Goal: Information Seeking & Learning: Find specific page/section

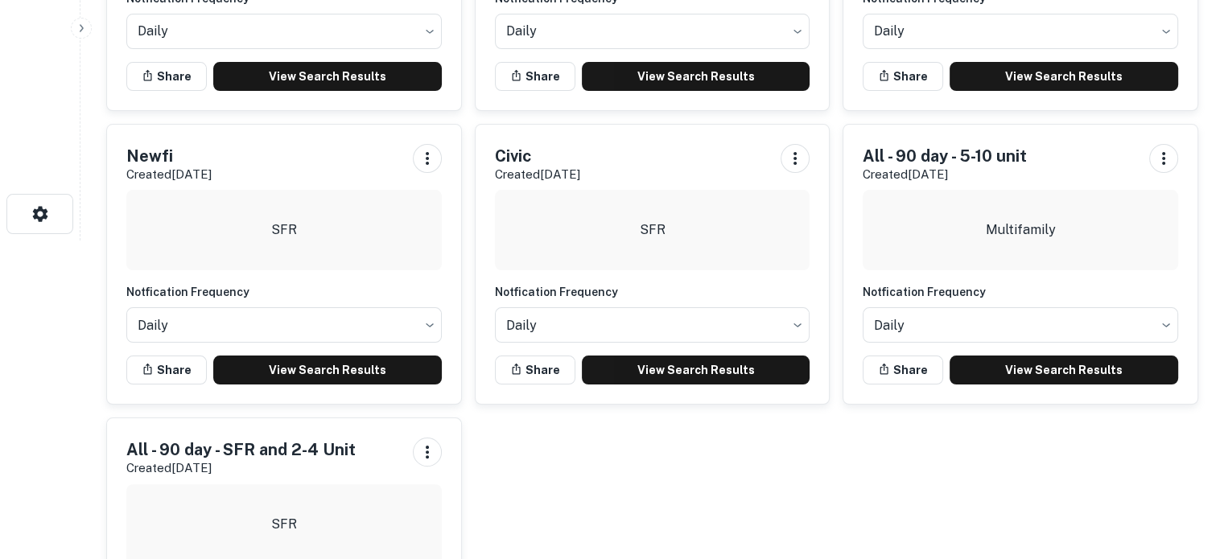
scroll to position [402, 0]
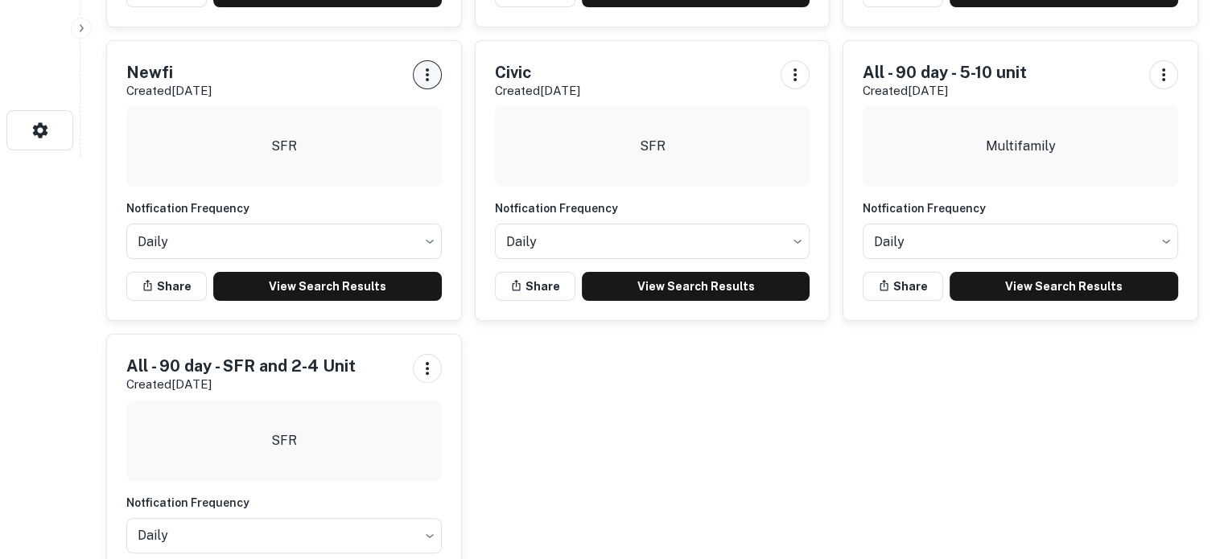
click at [415, 72] on button "button" at bounding box center [427, 74] width 29 height 29
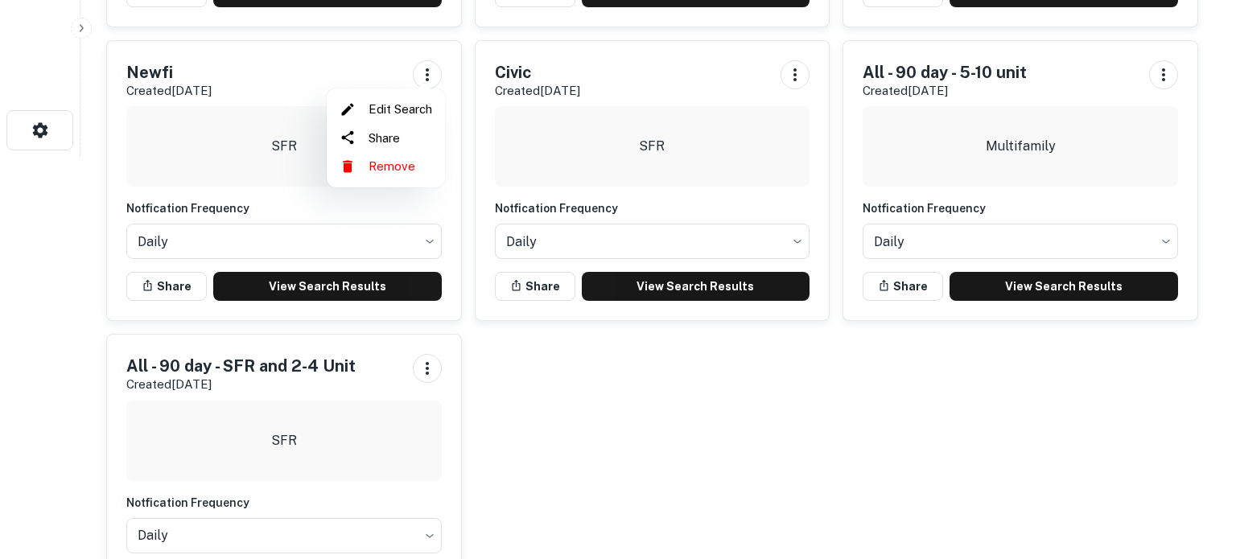
click at [422, 106] on li "Edit Search" at bounding box center [385, 109] width 105 height 29
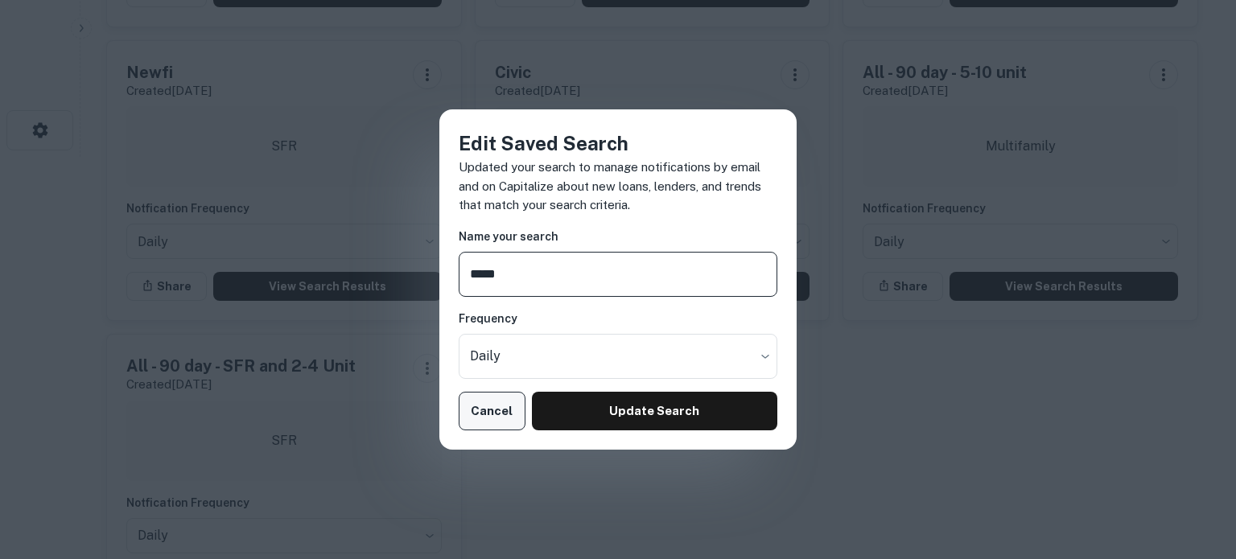
click at [487, 406] on button "Cancel" at bounding box center [492, 411] width 67 height 39
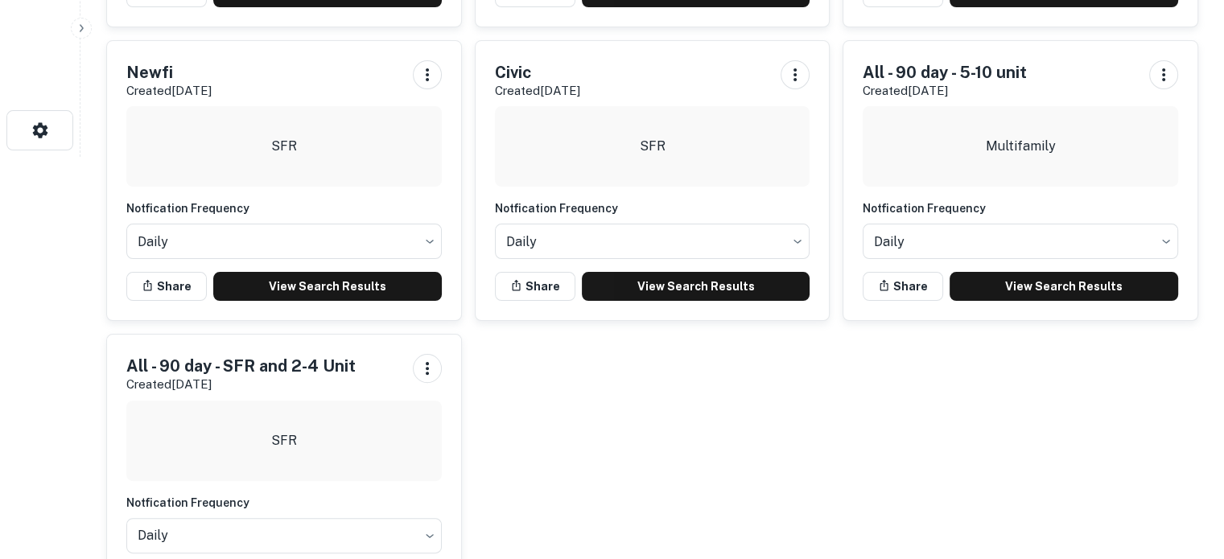
click at [336, 68] on div "Newfi Created Sep 3rd, 2025" at bounding box center [283, 80] width 315 height 40
click at [173, 66] on h5 "Newfi" at bounding box center [168, 72] width 85 height 24
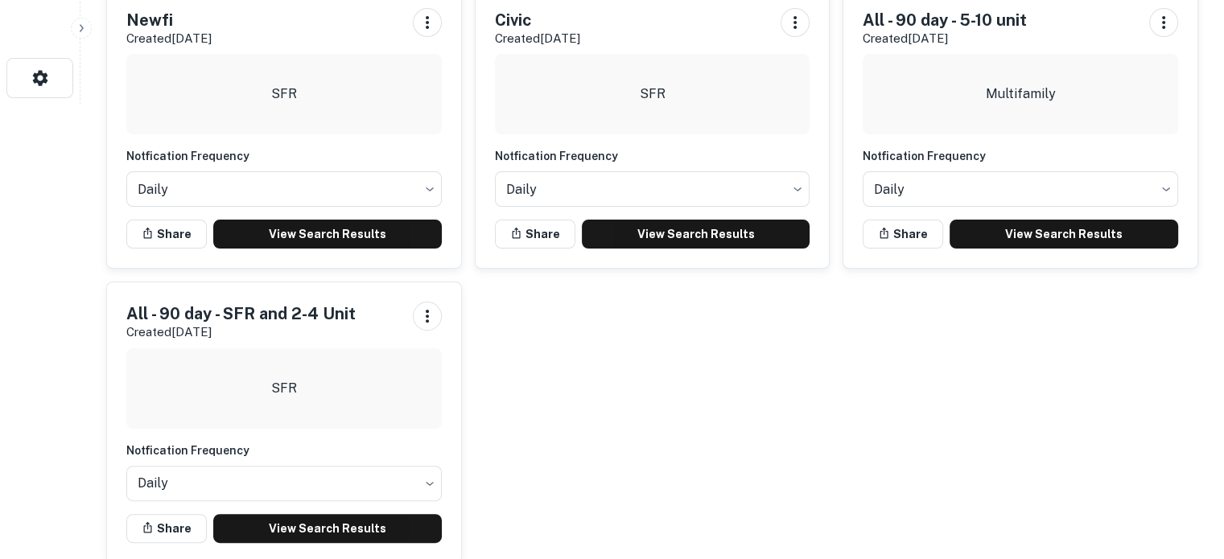
scroll to position [483, 0]
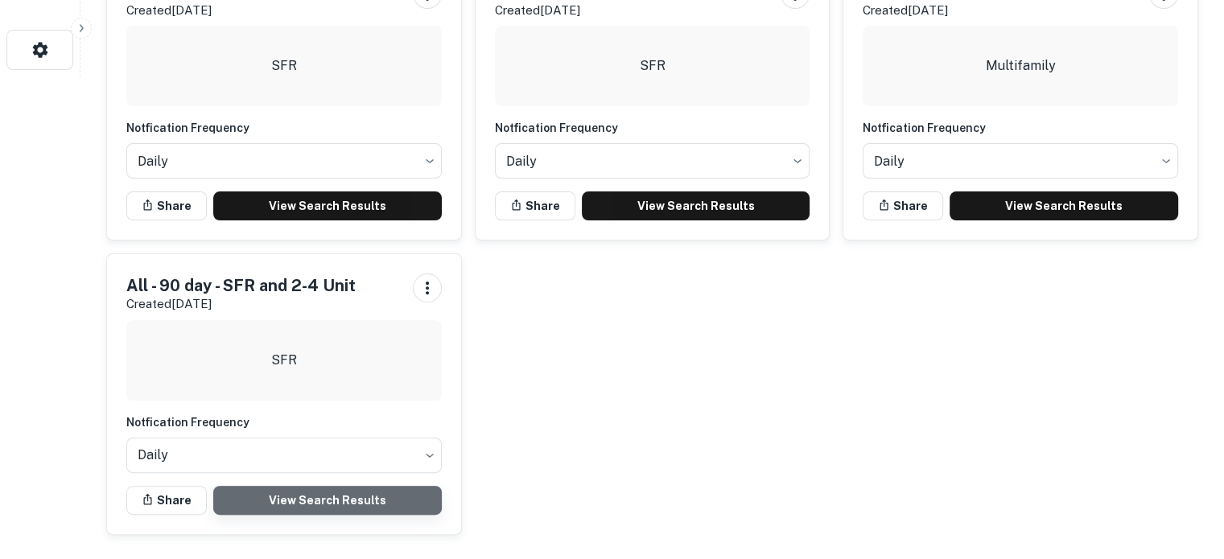
click at [369, 498] on link "View Search Results" at bounding box center [327, 500] width 228 height 29
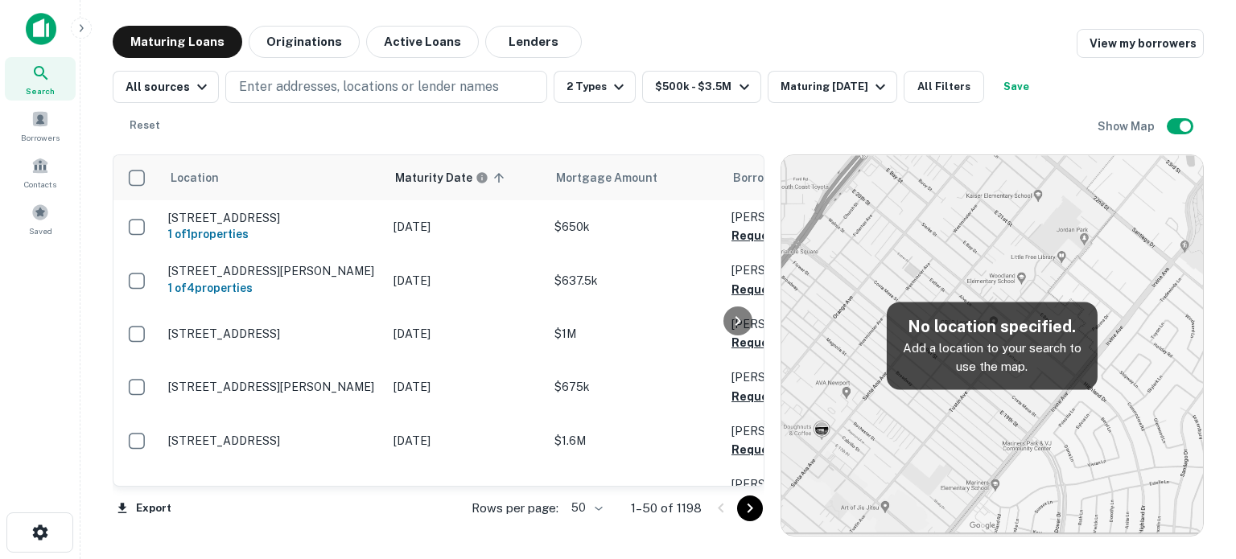
click at [596, 506] on body "Search Borrowers Contacts Saved Maturing Loans Originations Active Loans Lender…" at bounding box center [618, 279] width 1236 height 559
click at [584, 523] on li "100" at bounding box center [586, 525] width 47 height 29
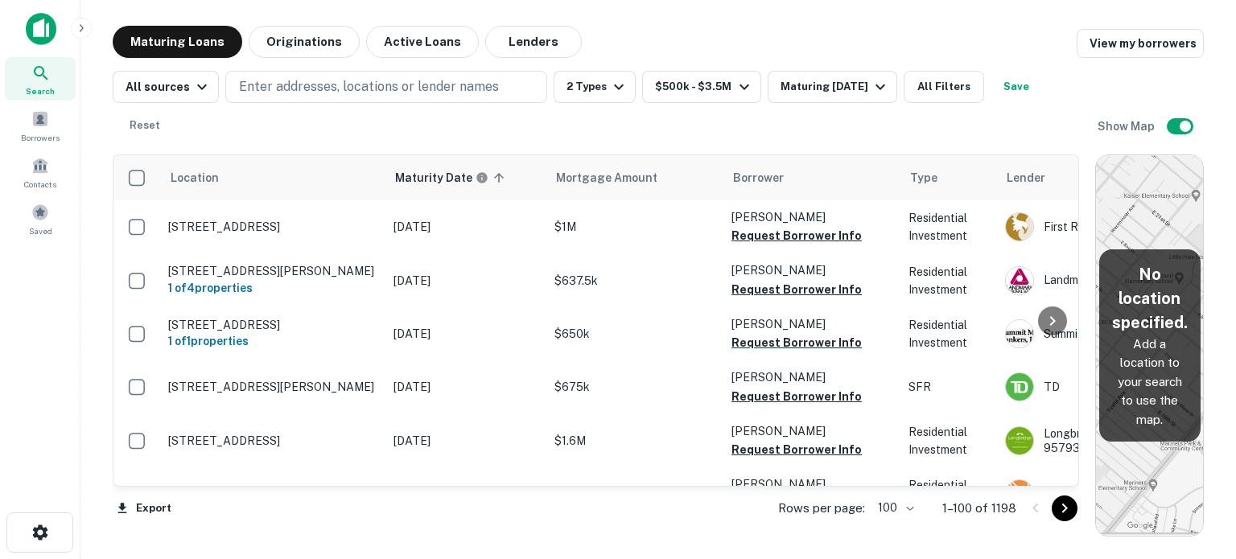
drag, startPoint x: 765, startPoint y: 316, endPoint x: 1123, endPoint y: 322, distance: 358.0
click at [1235, 295] on html "Search Borrowers Contacts Saved Maturing Loans Originations Active Loans Lender…" at bounding box center [618, 279] width 1236 height 559
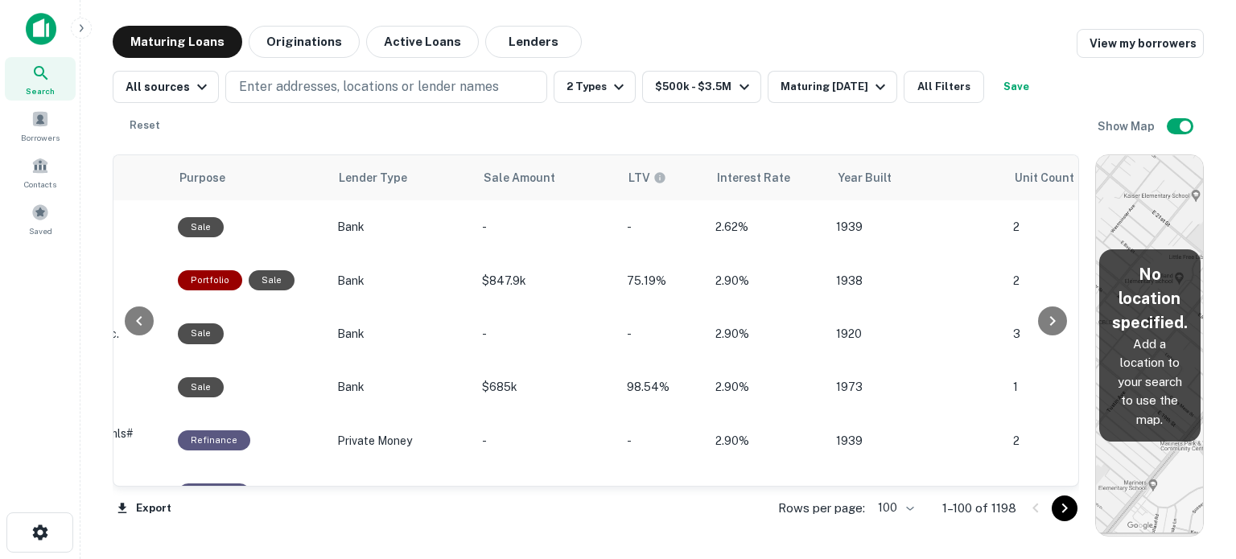
scroll to position [0, 1088]
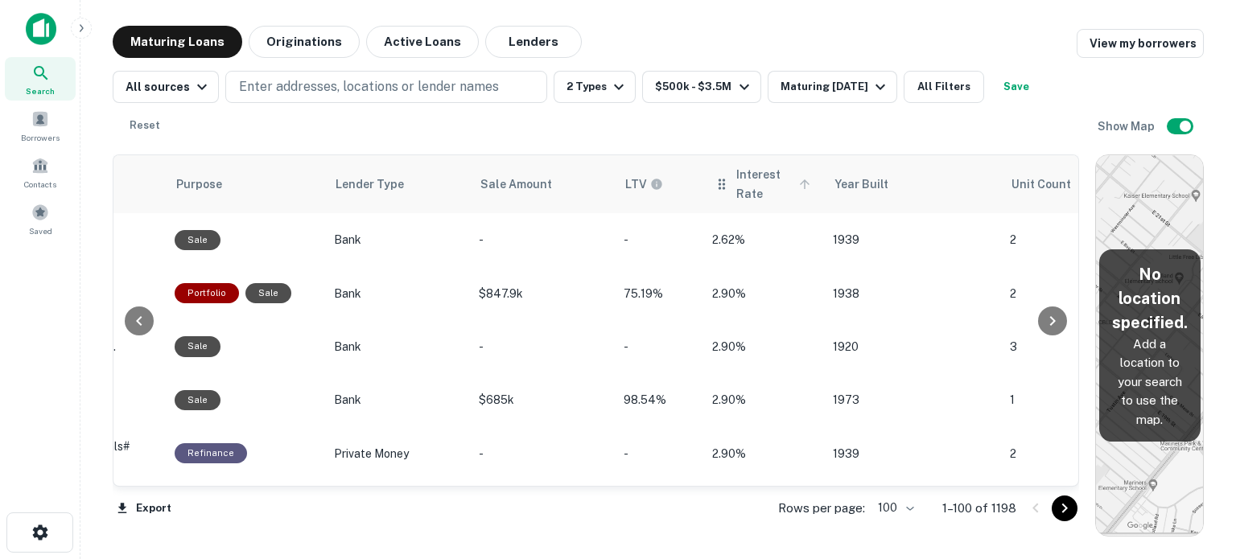
click at [755, 178] on span "Interest Rate" at bounding box center [775, 184] width 79 height 39
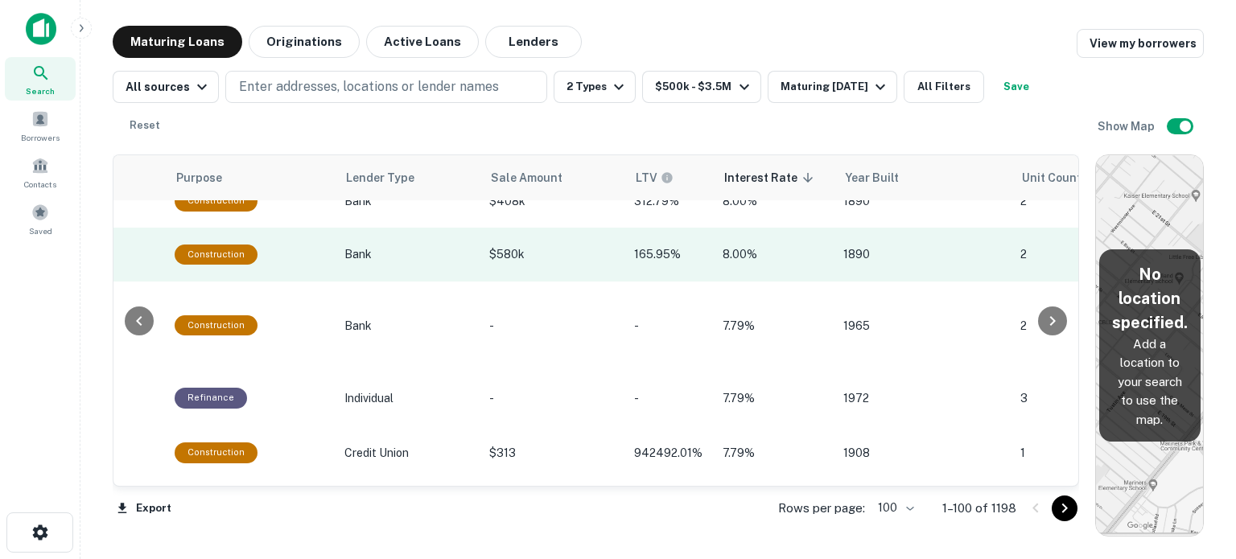
scroll to position [241, 1088]
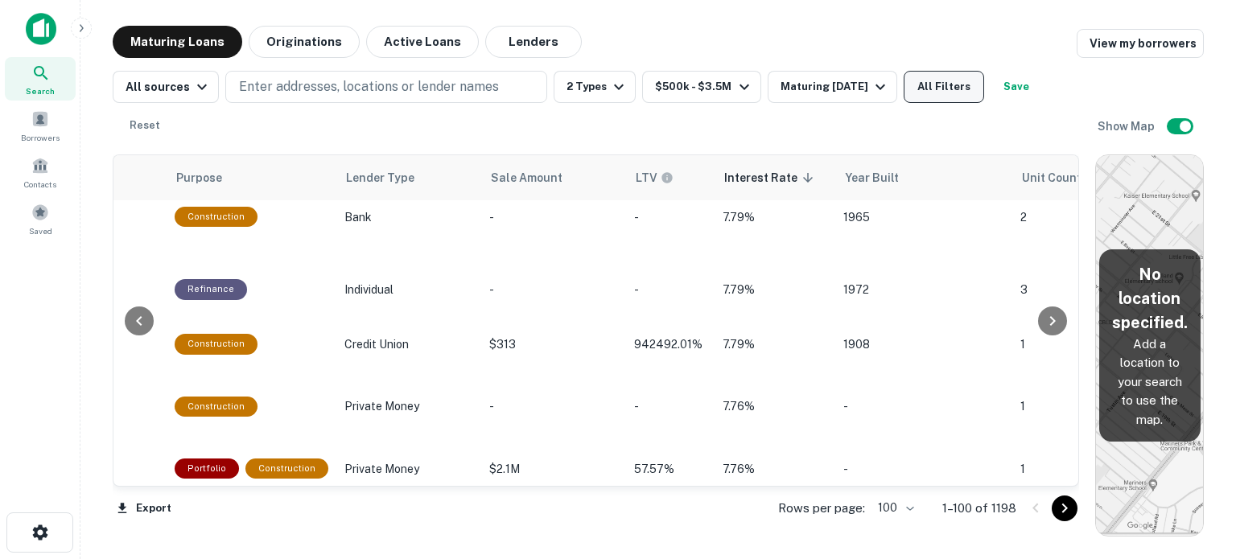
click at [933, 83] on button "All Filters" at bounding box center [943, 87] width 80 height 32
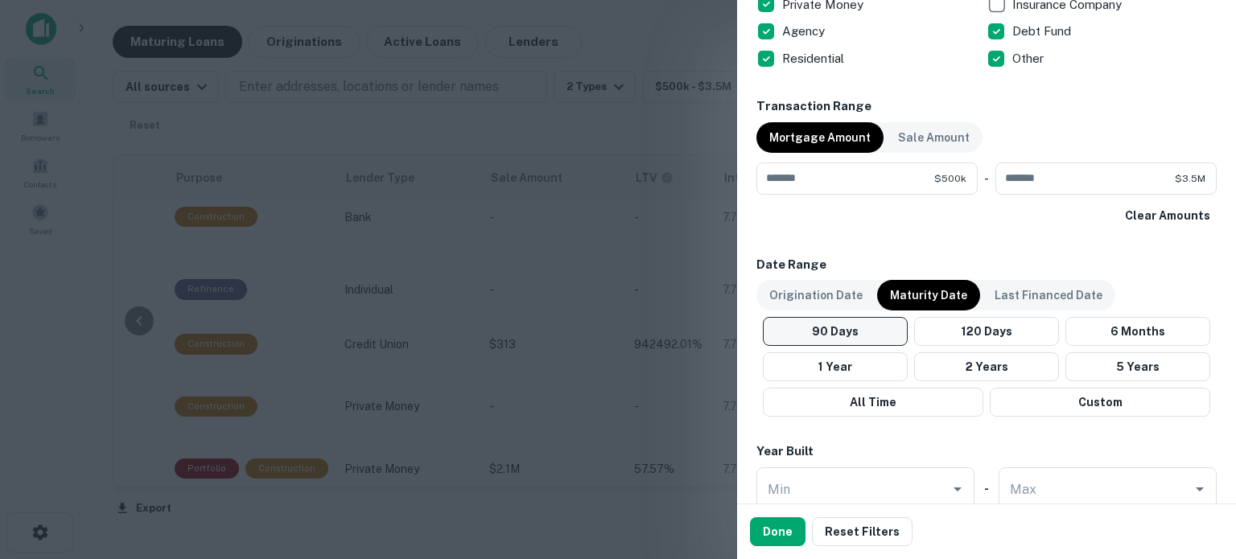
scroll to position [1207, 0]
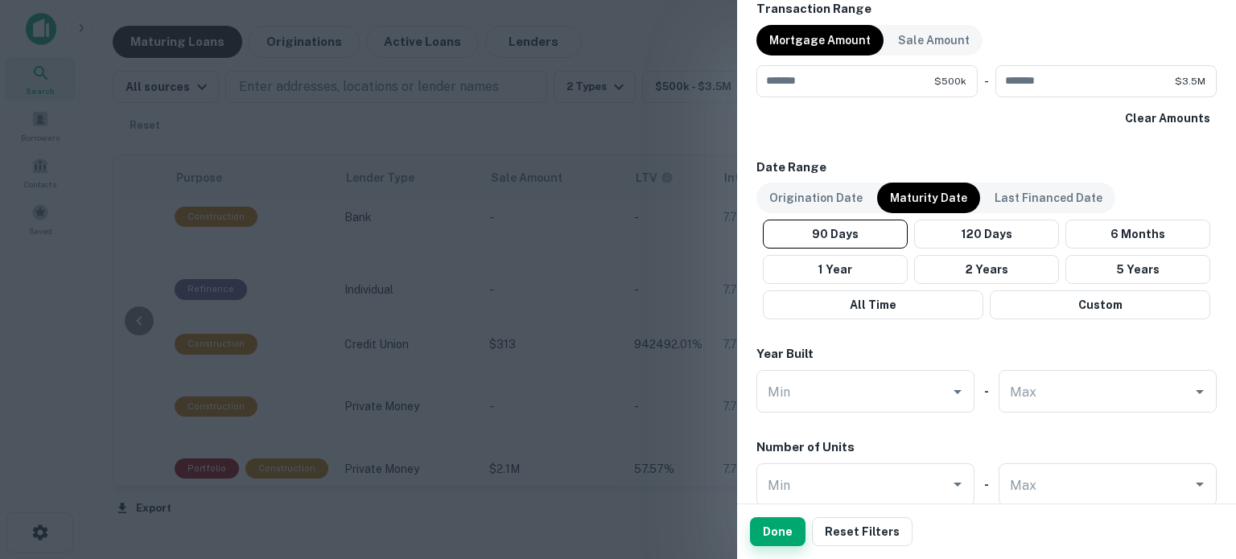
click at [783, 534] on button "Done" at bounding box center [778, 531] width 56 height 29
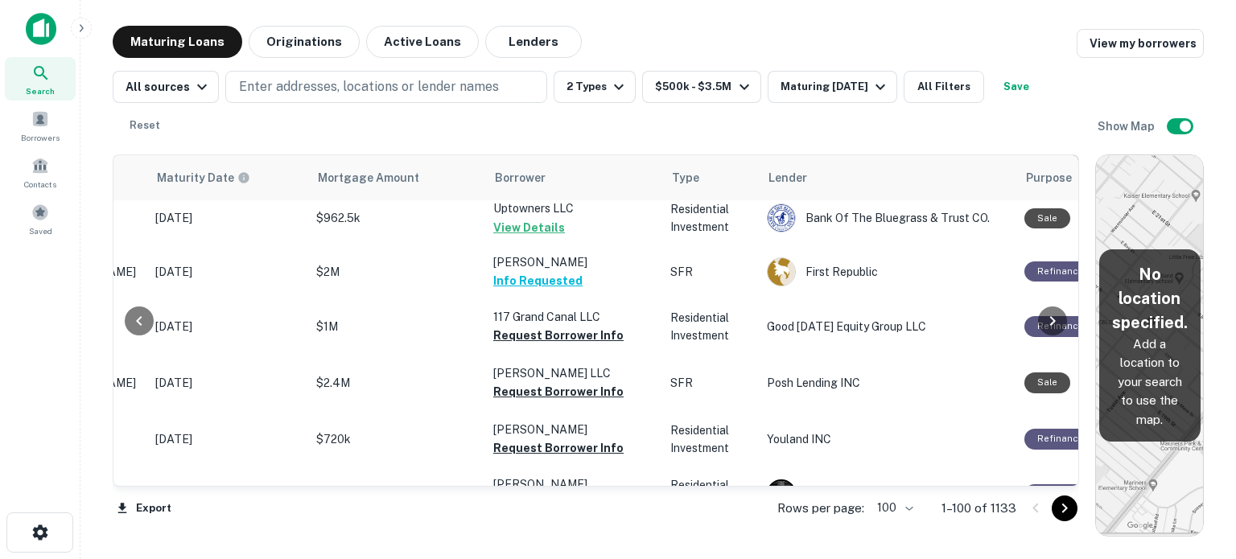
scroll to position [402, 238]
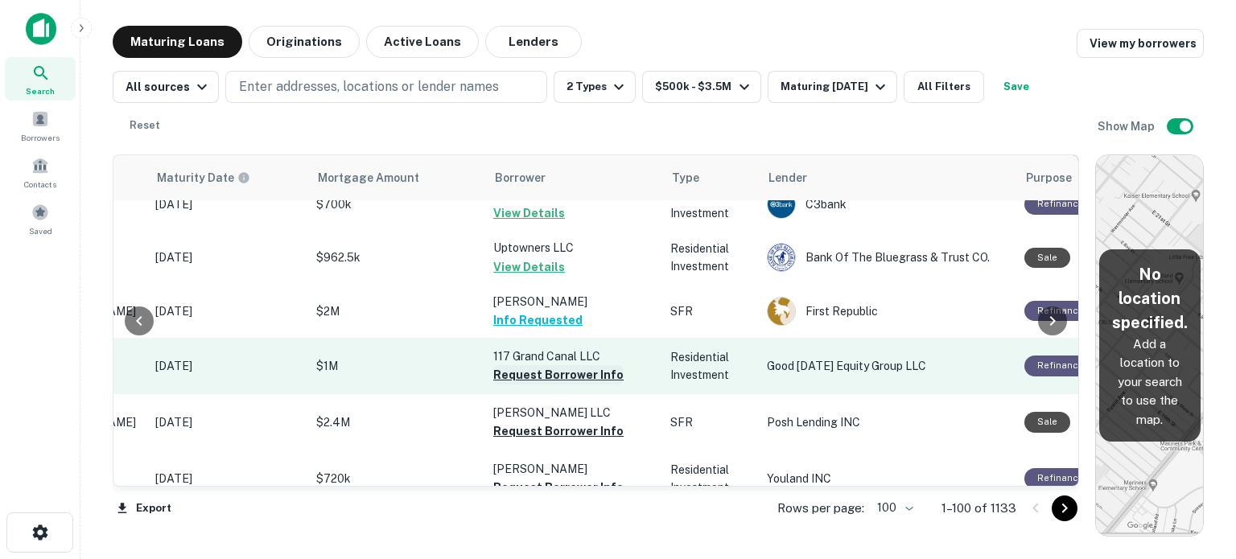
click at [557, 373] on button "Request Borrower Info" at bounding box center [558, 374] width 130 height 19
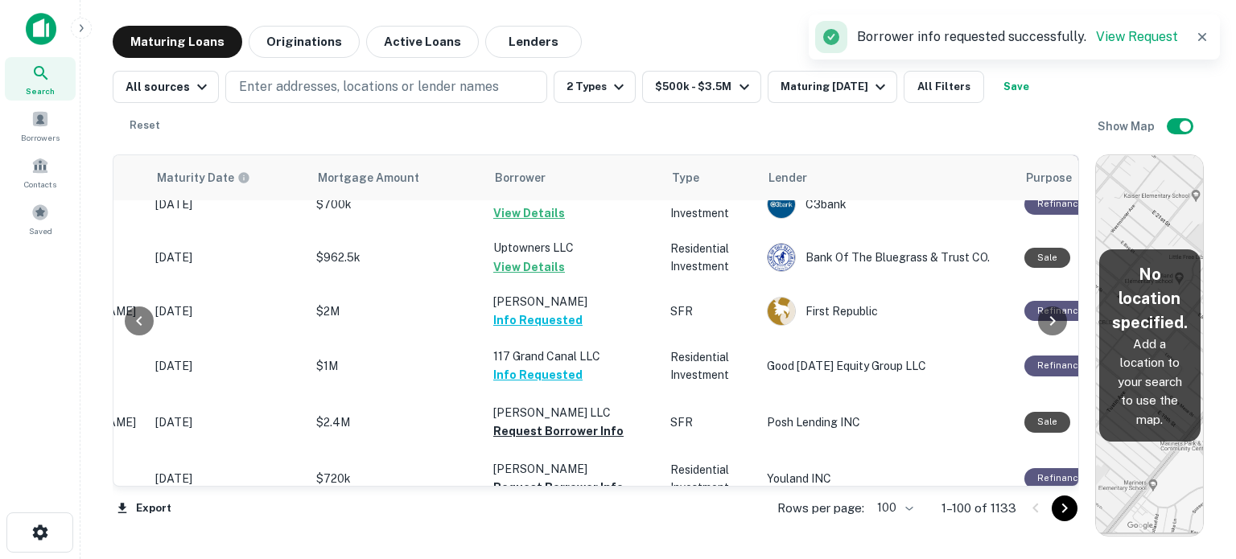
scroll to position [563, 238]
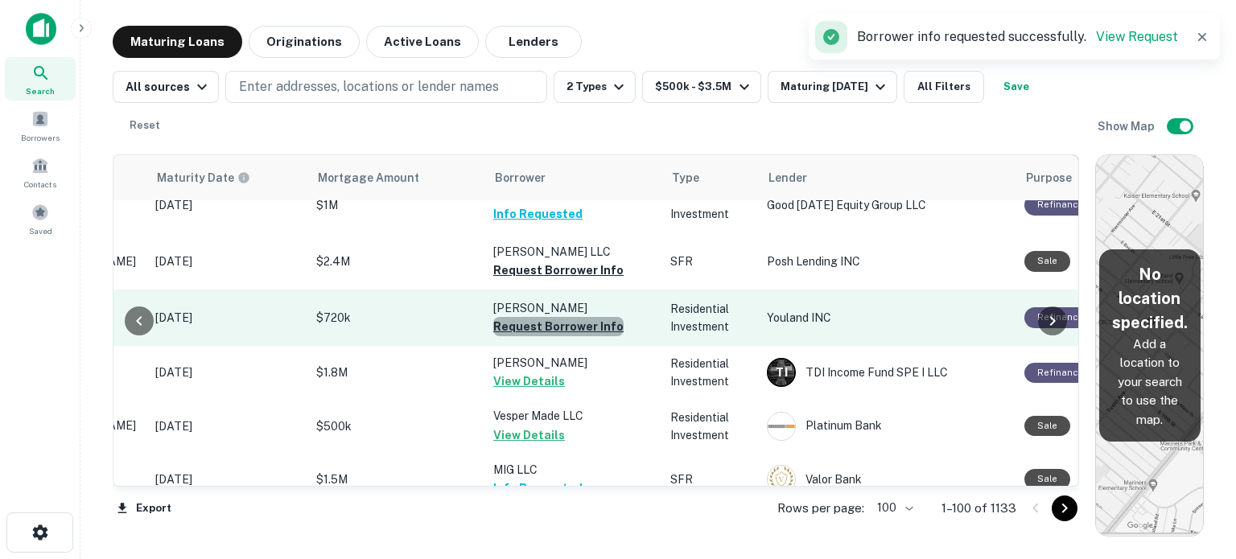
click at [569, 324] on button "Request Borrower Info" at bounding box center [558, 326] width 130 height 19
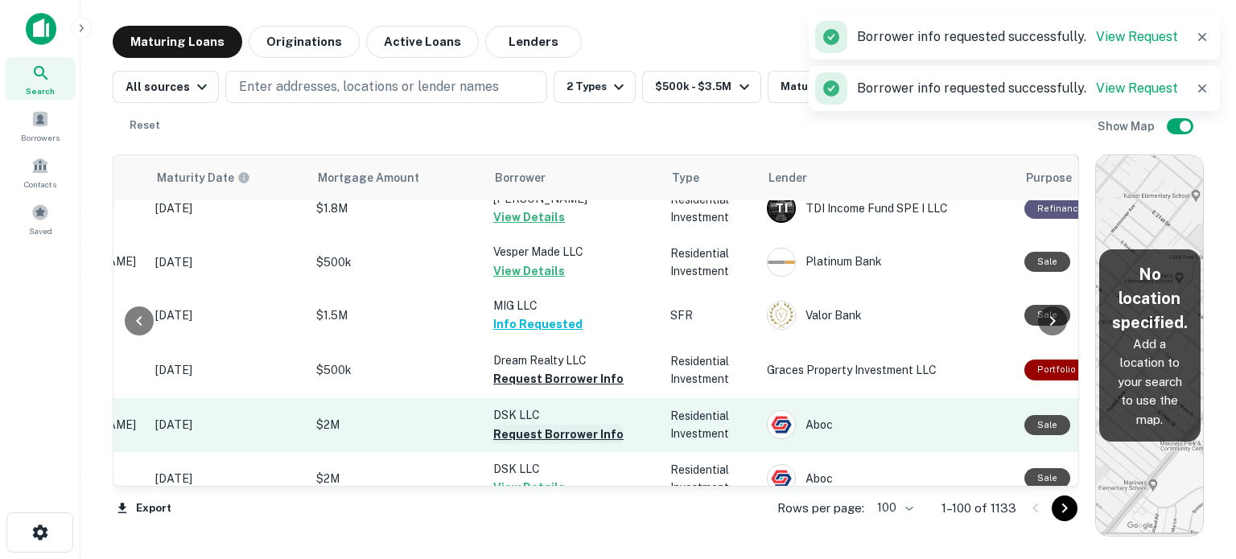
scroll to position [885, 238]
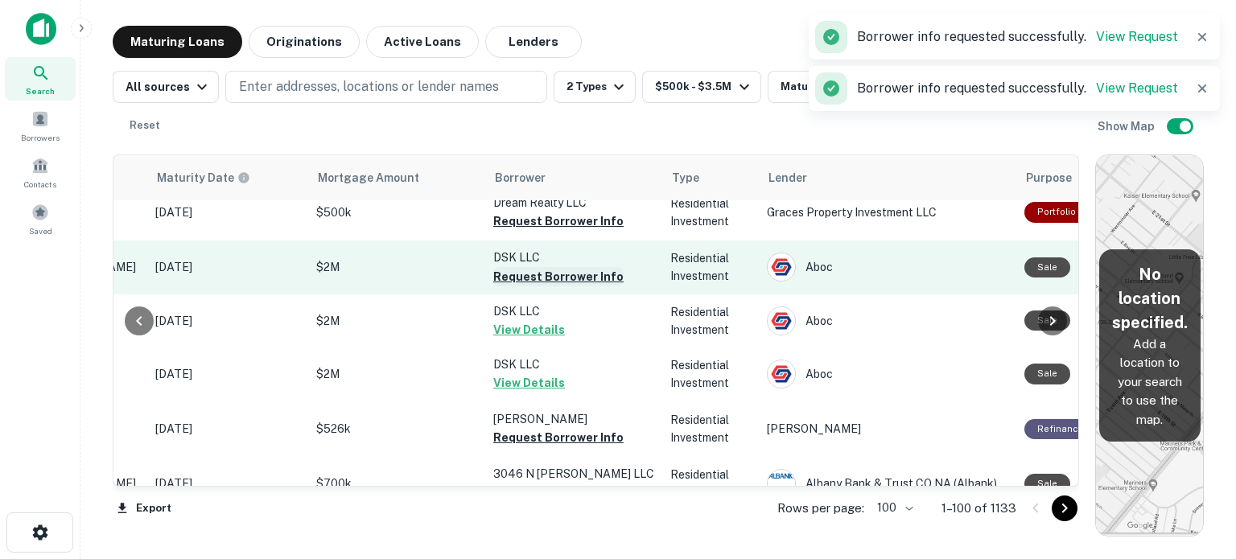
click at [550, 273] on button "Request Borrower Info" at bounding box center [558, 276] width 130 height 19
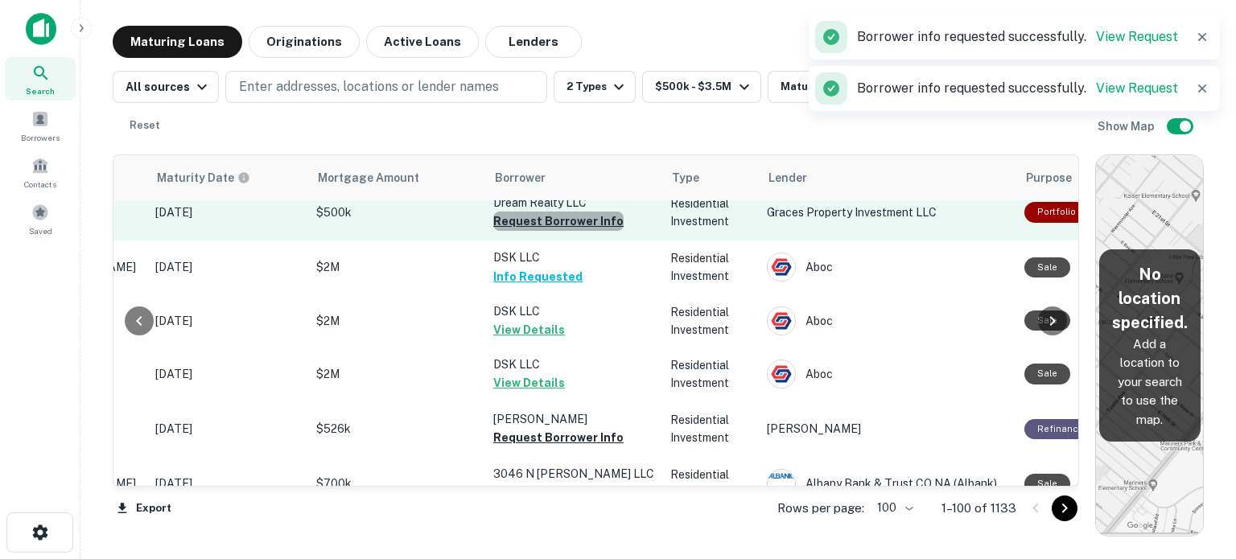
click at [564, 220] on button "Request Borrower Info" at bounding box center [558, 221] width 130 height 19
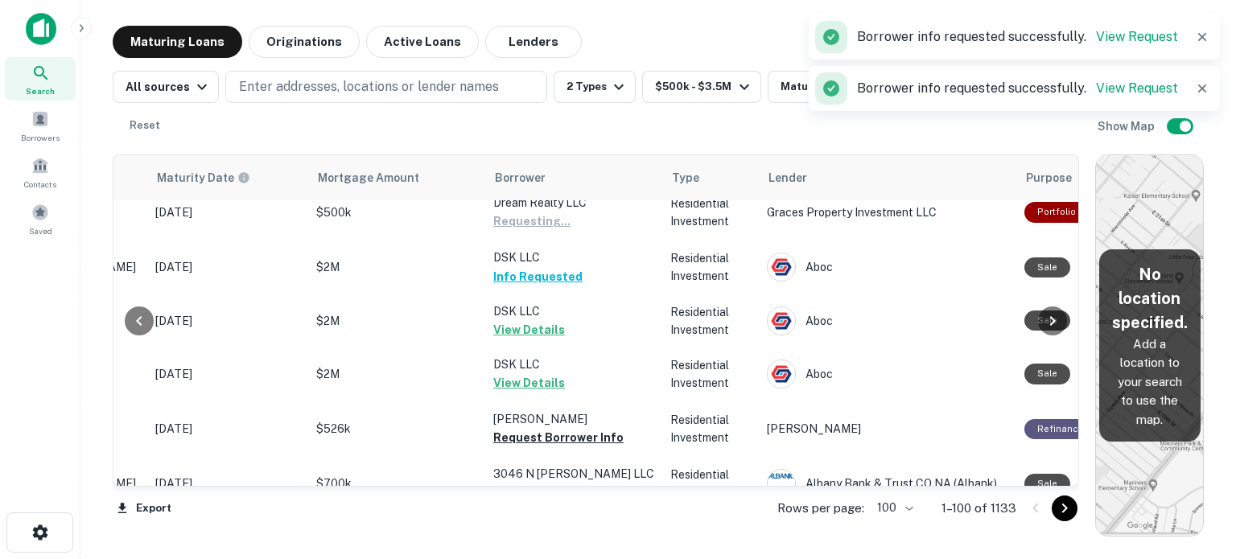
scroll to position [1046, 238]
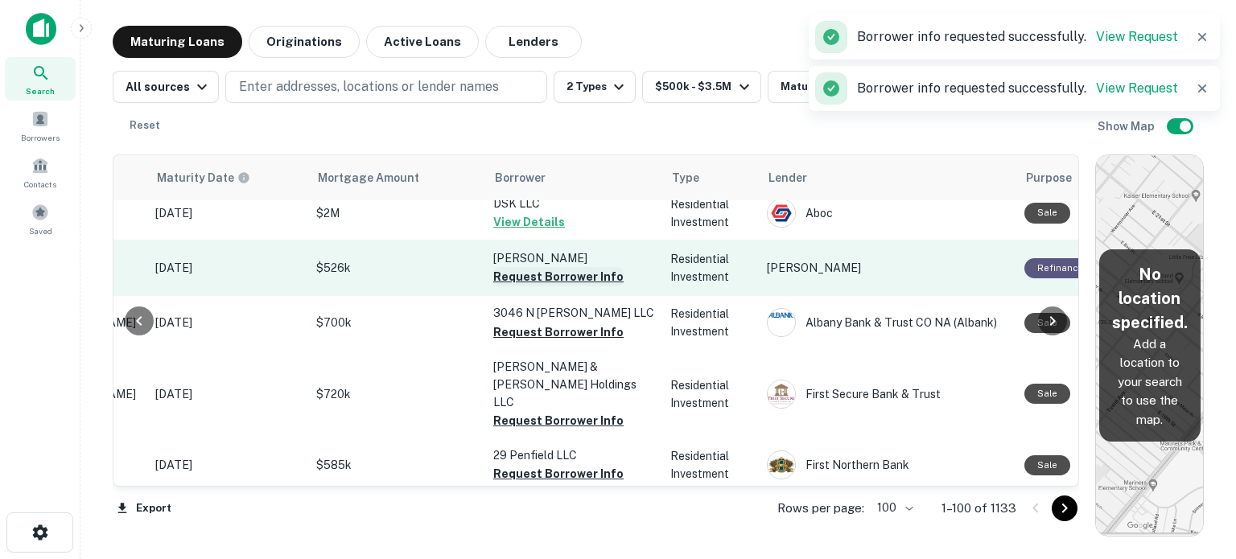
click at [553, 276] on button "Request Borrower Info" at bounding box center [558, 276] width 130 height 19
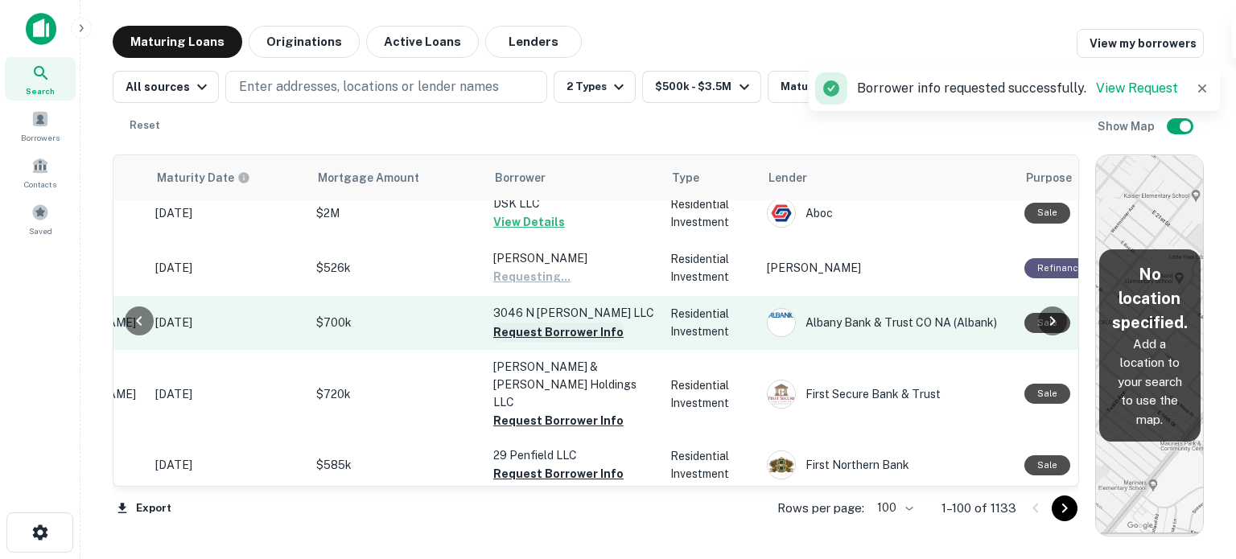
click at [546, 332] on button "Request Borrower Info" at bounding box center [558, 332] width 130 height 19
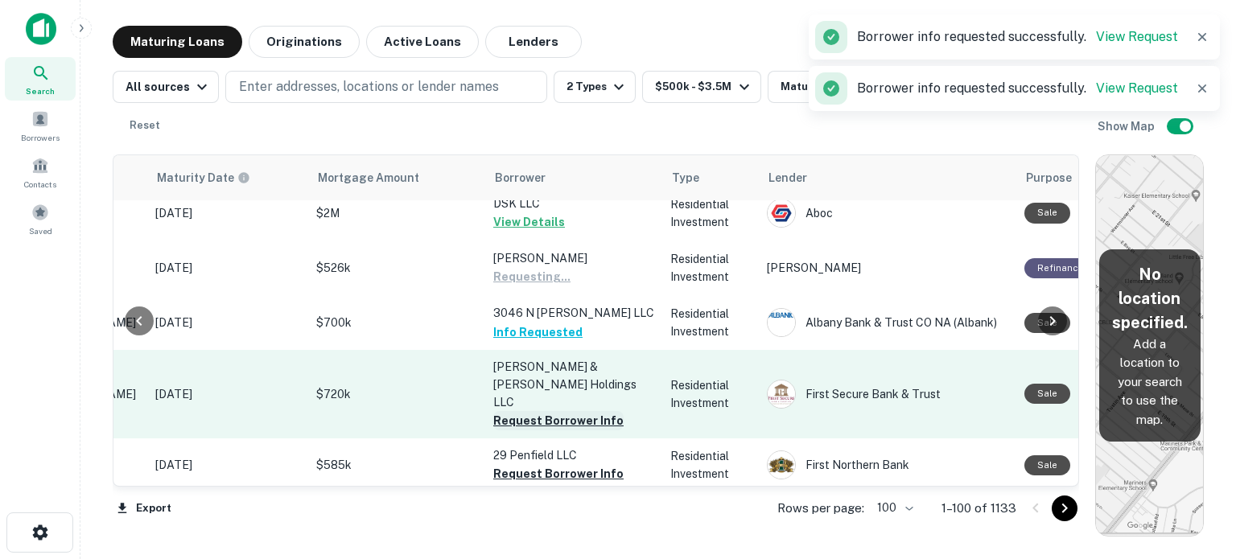
click at [544, 411] on button "Request Borrower Info" at bounding box center [558, 420] width 130 height 19
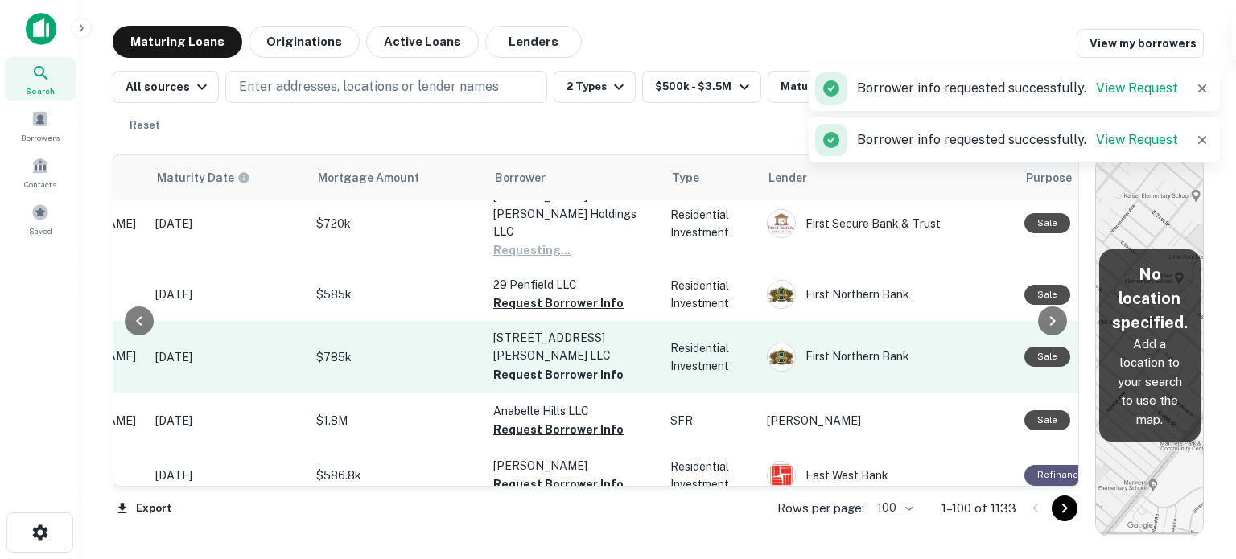
scroll to position [1287, 238]
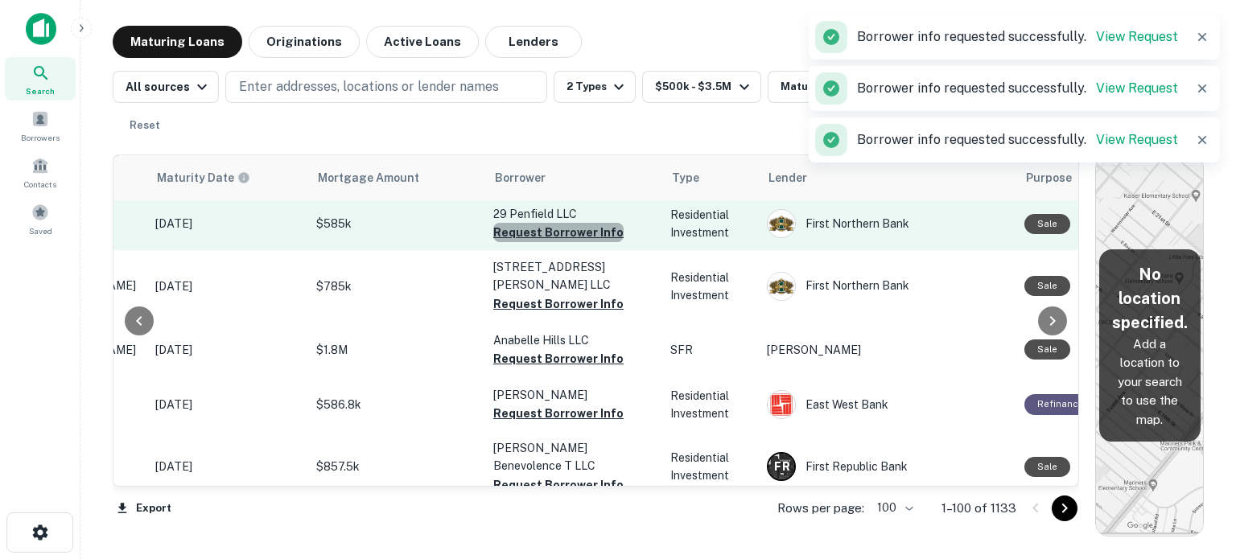
click at [595, 223] on button "Request Borrower Info" at bounding box center [558, 232] width 130 height 19
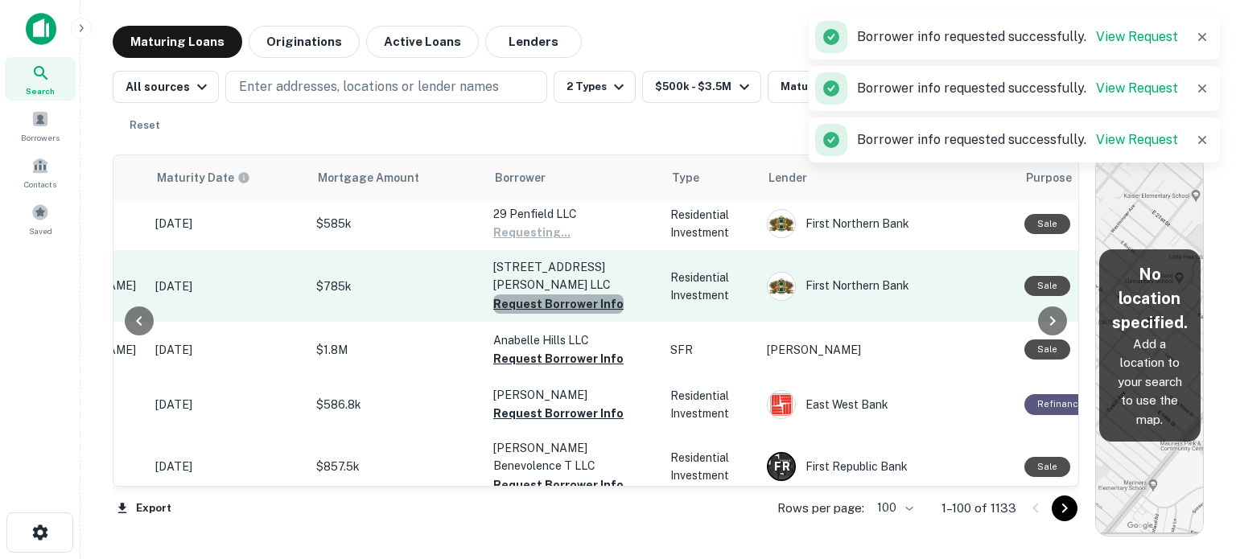
click at [571, 294] on button "Request Borrower Info" at bounding box center [558, 303] width 130 height 19
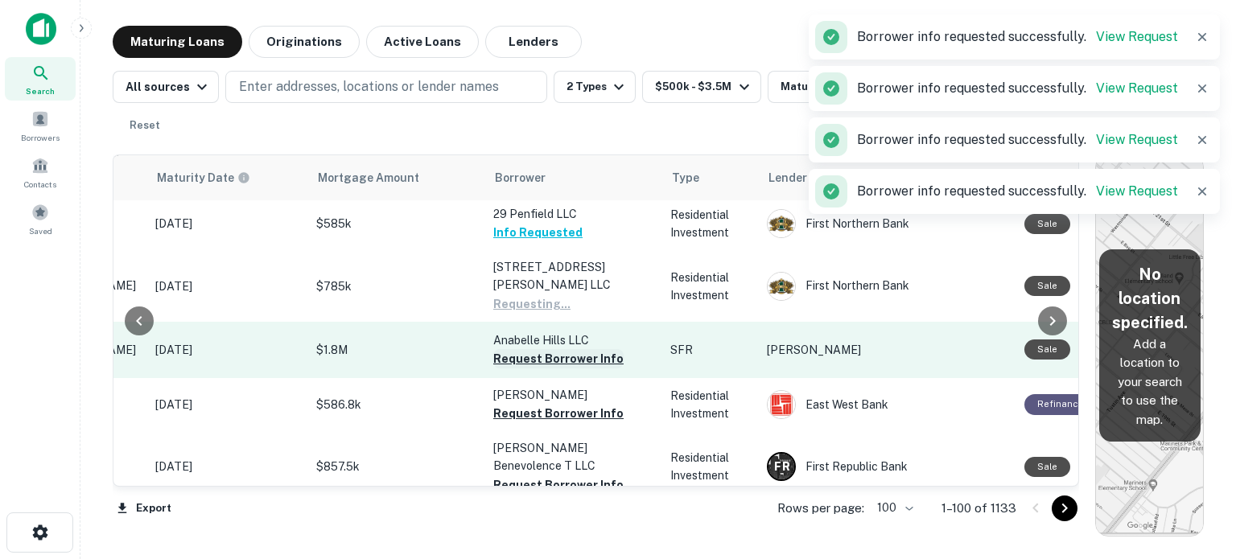
click at [547, 349] on button "Request Borrower Info" at bounding box center [558, 358] width 130 height 19
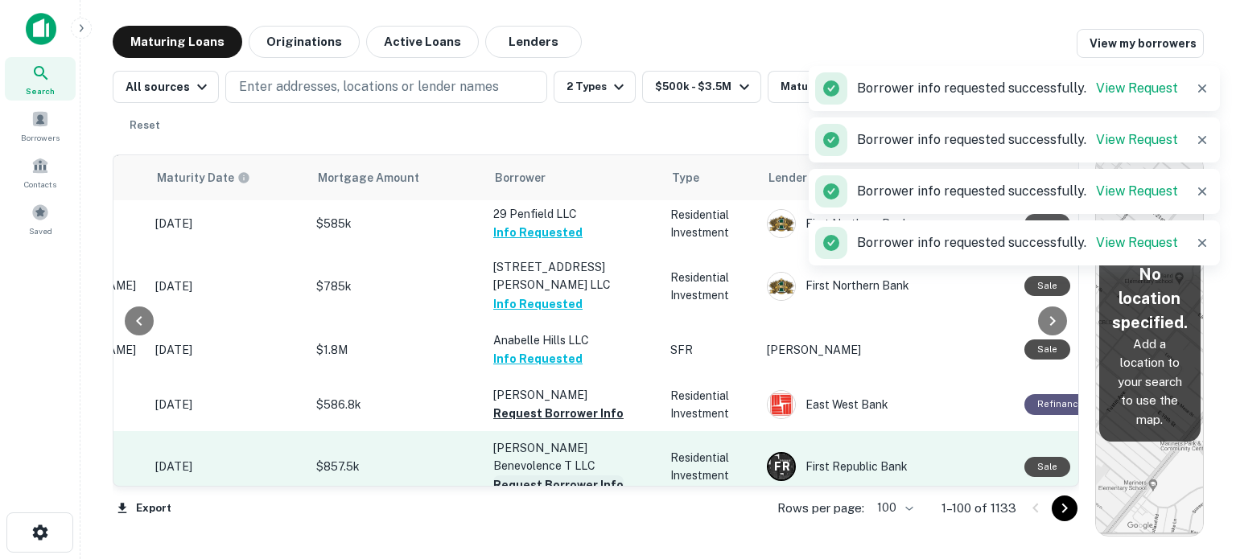
click at [528, 404] on button "Request Borrower Info" at bounding box center [558, 413] width 130 height 19
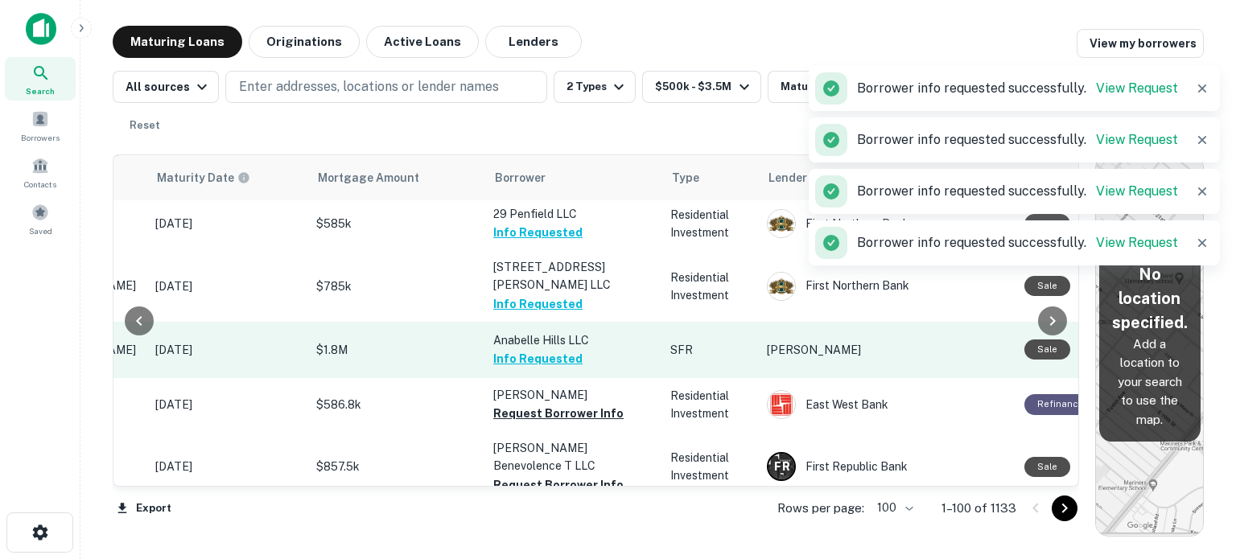
click at [549, 475] on button "Request Borrower Info" at bounding box center [558, 484] width 130 height 19
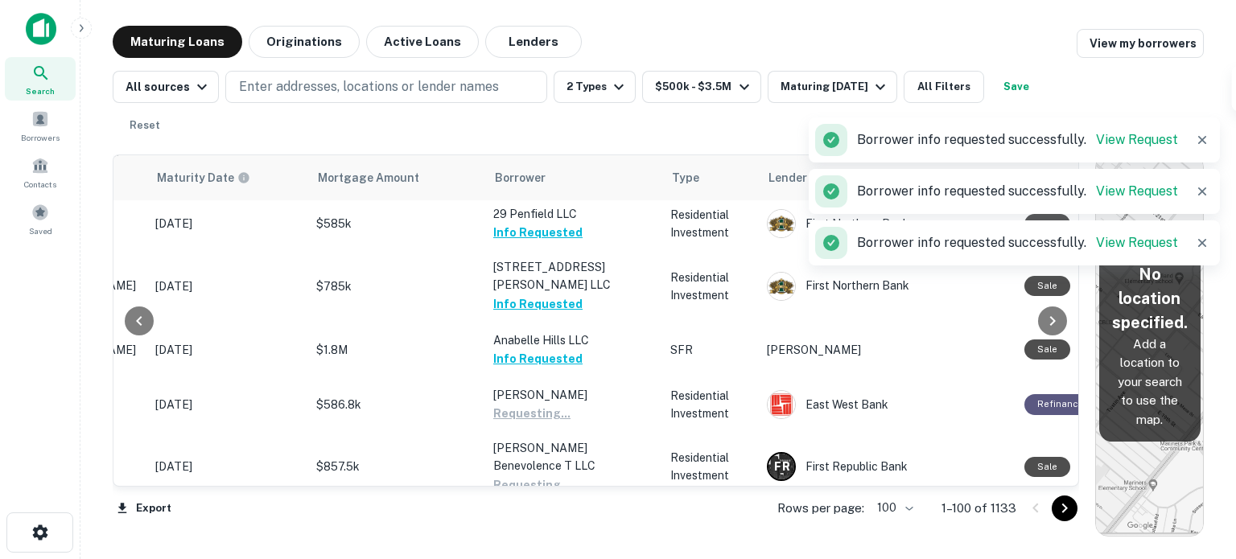
scroll to position [1448, 238]
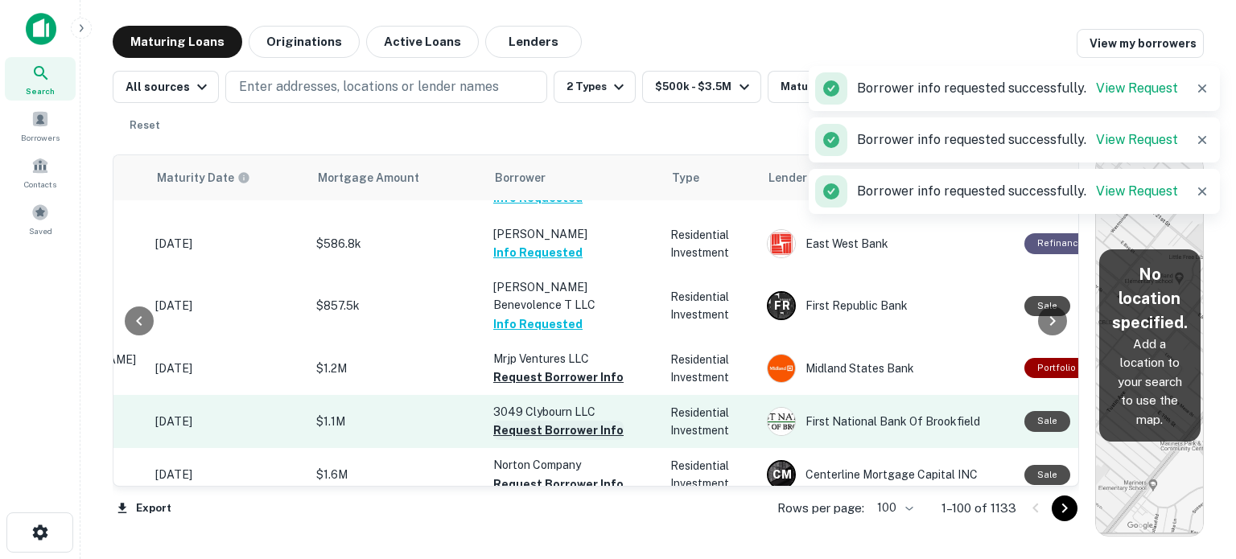
drag, startPoint x: 564, startPoint y: 323, endPoint x: 553, endPoint y: 375, distance: 53.5
click at [564, 368] on button "Request Borrower Info" at bounding box center [558, 377] width 130 height 19
drag, startPoint x: 553, startPoint y: 375, endPoint x: 554, endPoint y: 390, distance: 15.4
click at [553, 421] on button "Request Borrower Info" at bounding box center [558, 430] width 130 height 19
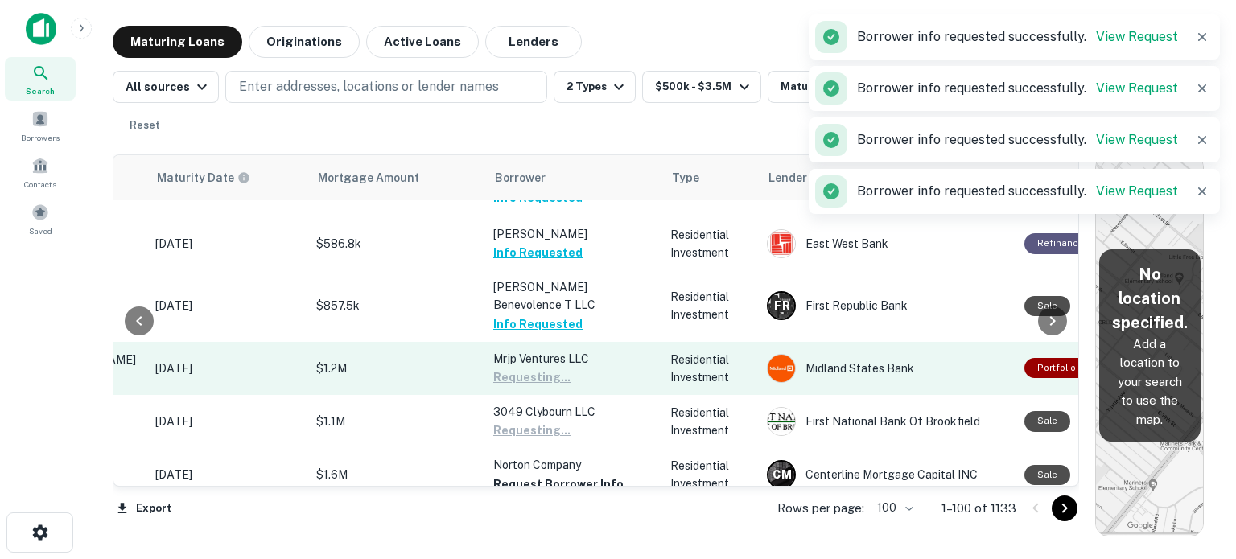
click at [552, 475] on button "Request Borrower Info" at bounding box center [558, 484] width 130 height 19
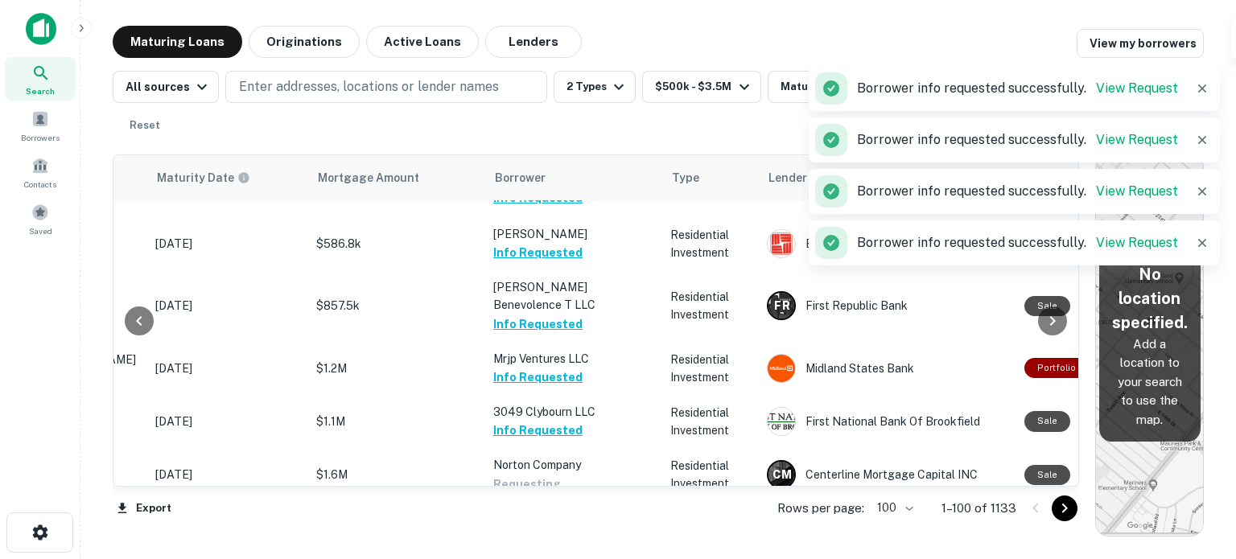
scroll to position [1689, 238]
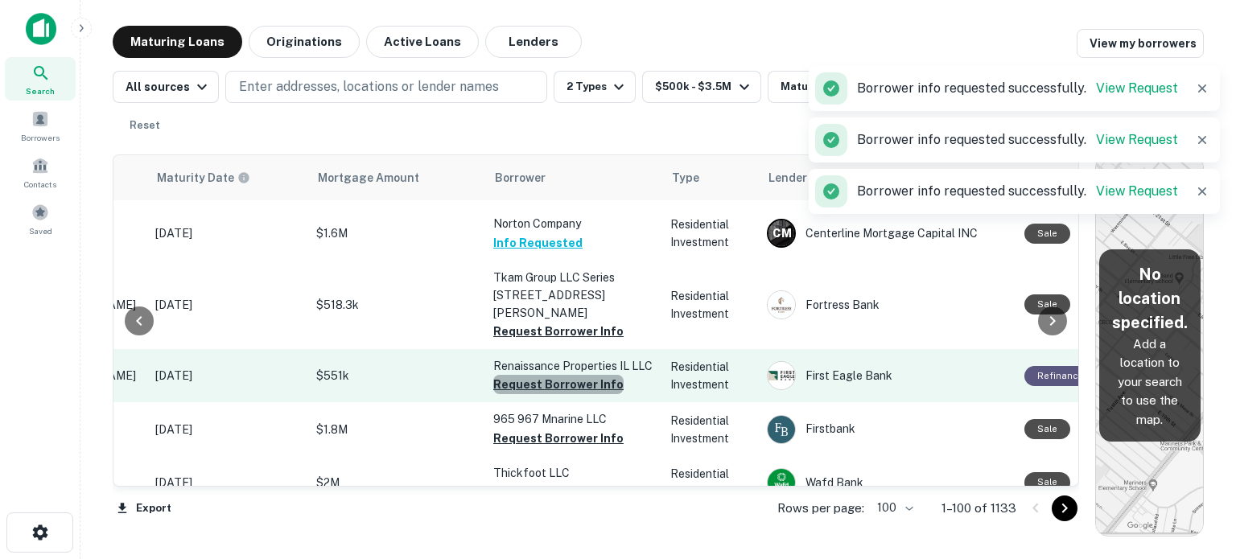
click at [576, 375] on button "Request Borrower Info" at bounding box center [558, 384] width 130 height 19
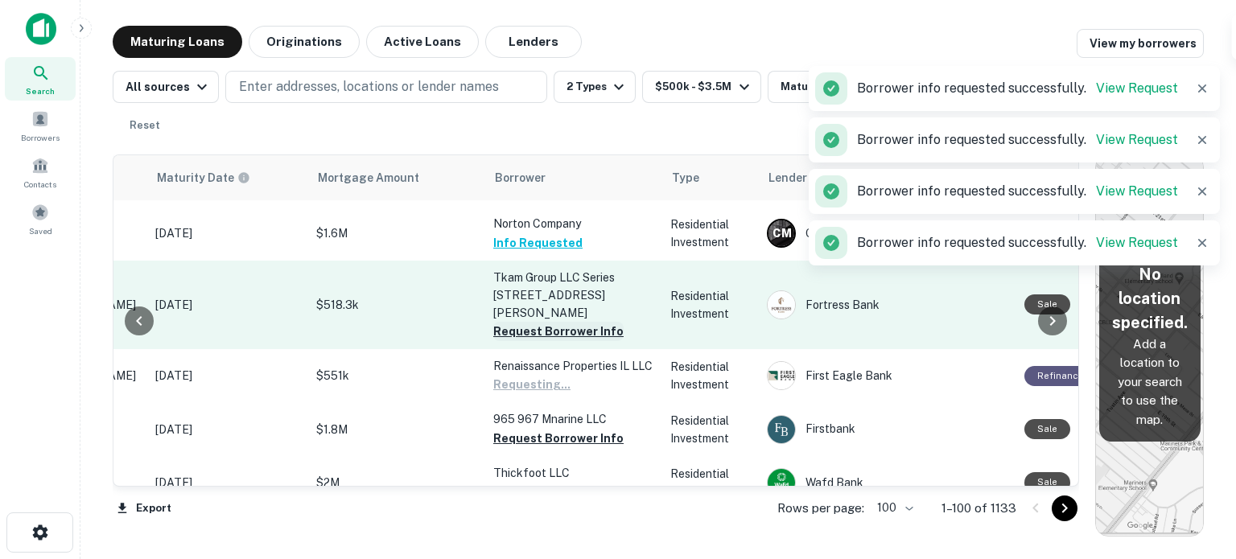
click at [582, 322] on button "Request Borrower Info" at bounding box center [558, 331] width 130 height 19
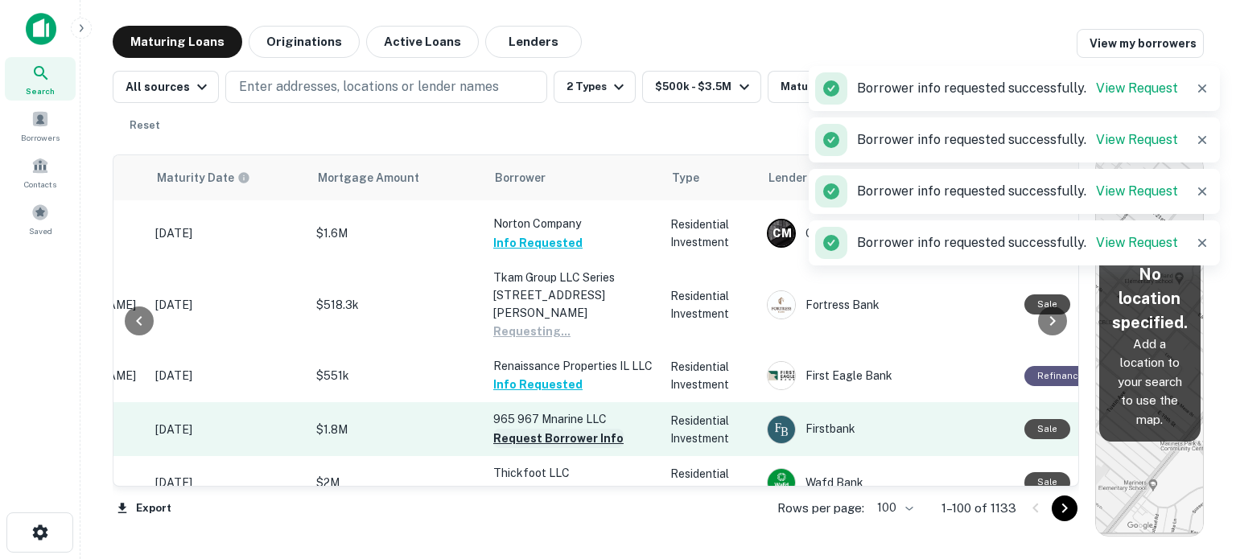
click at [566, 429] on button "Request Borrower Info" at bounding box center [558, 438] width 130 height 19
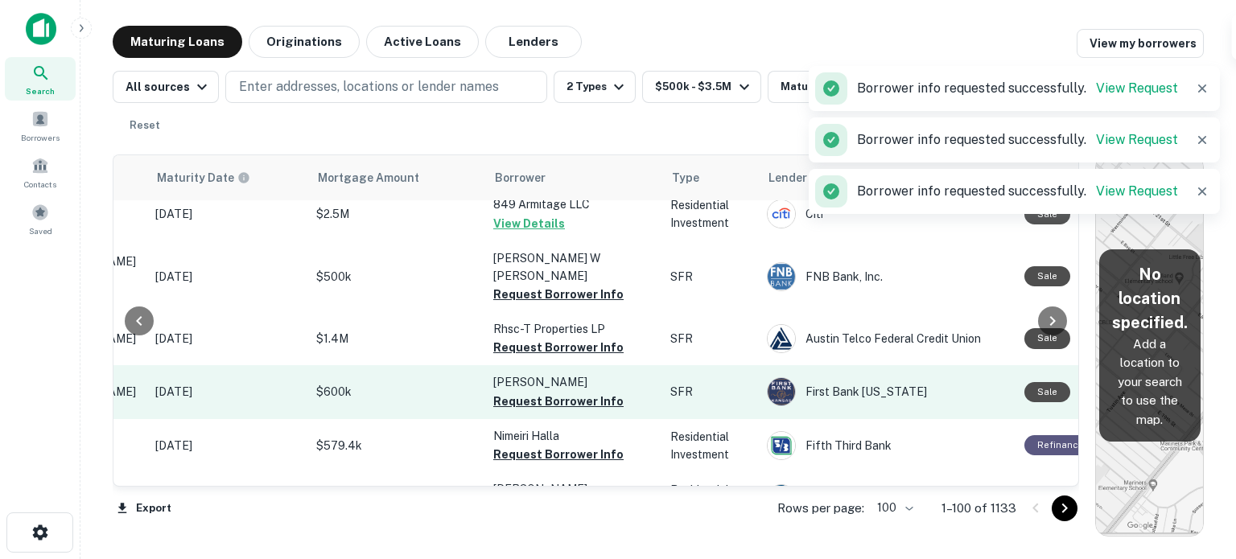
scroll to position [1931, 238]
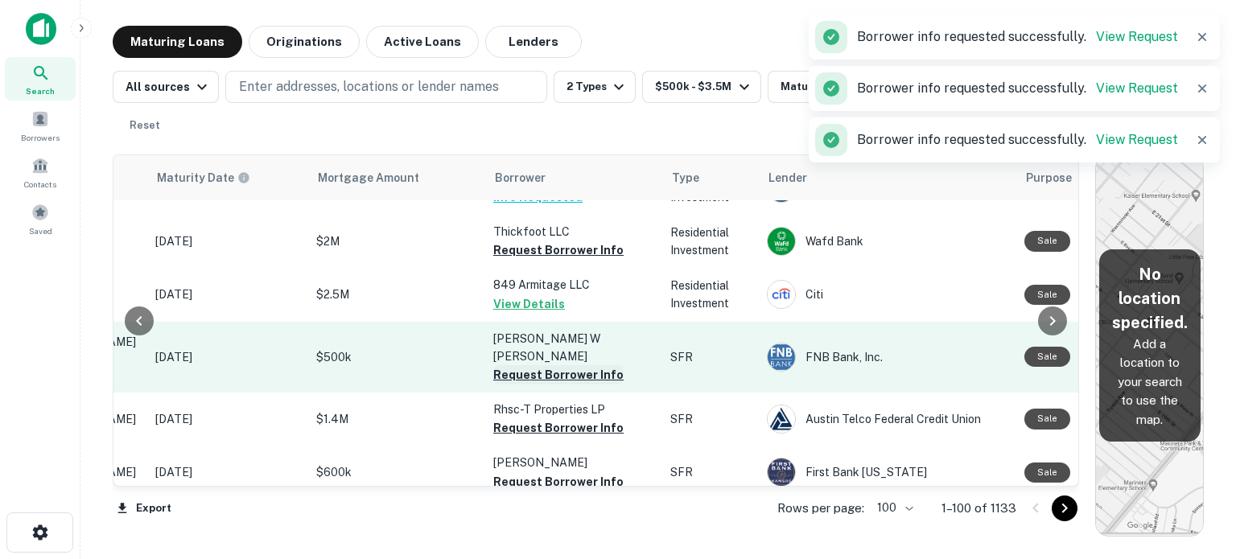
click at [557, 365] on button "Request Borrower Info" at bounding box center [558, 374] width 130 height 19
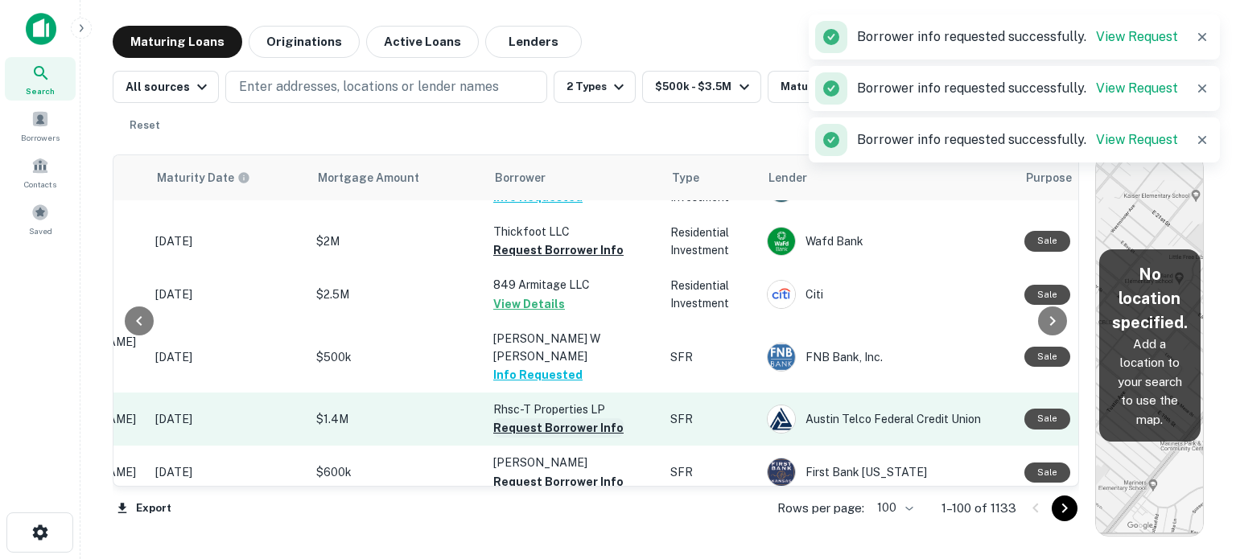
click at [542, 418] on button "Request Borrower Info" at bounding box center [558, 427] width 130 height 19
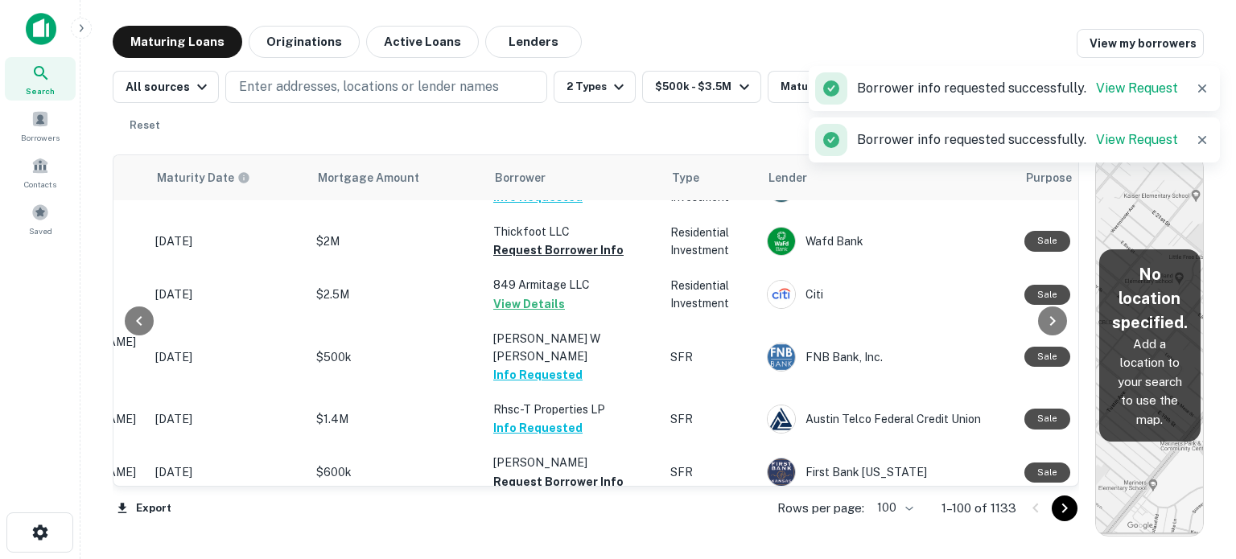
click at [533, 525] on button "Request Borrower Info" at bounding box center [558, 534] width 130 height 19
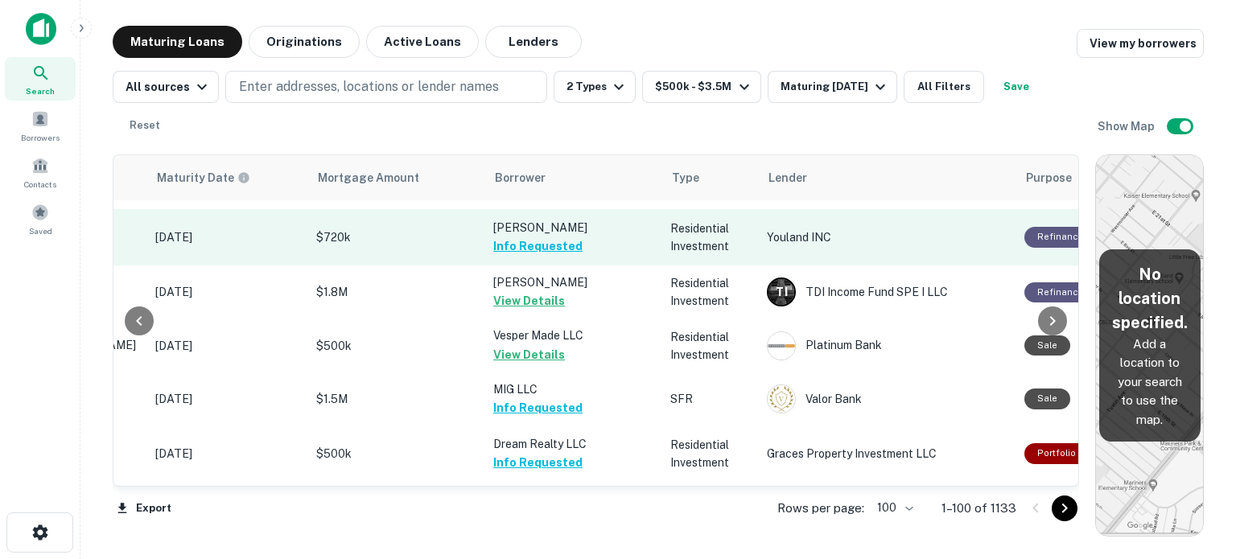
scroll to position [80, 238]
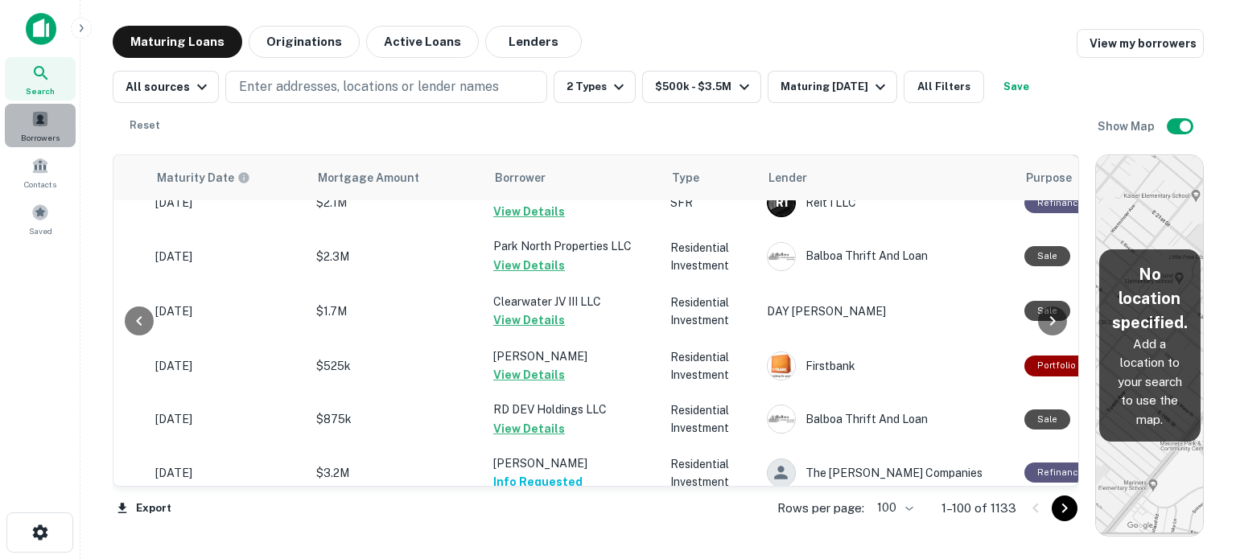
click at [44, 131] on span "Borrowers" at bounding box center [40, 137] width 39 height 13
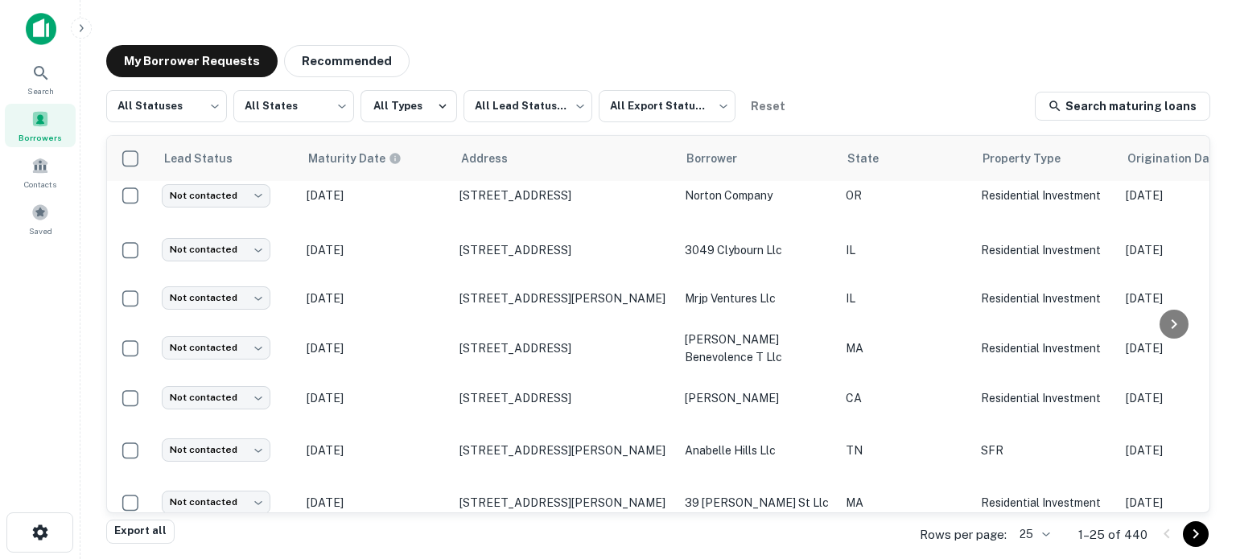
scroll to position [286, 0]
